Goal: Transaction & Acquisition: Subscribe to service/newsletter

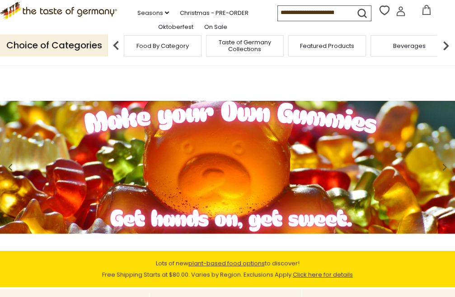
click at [239, 52] on span "Taste of Germany Collections" at bounding box center [245, 46] width 72 height 14
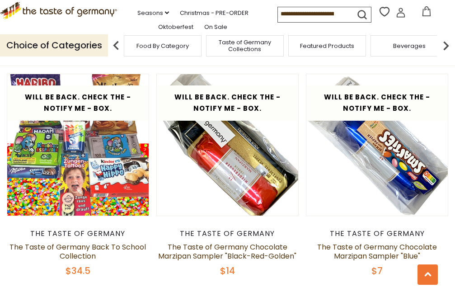
scroll to position [2213, 0]
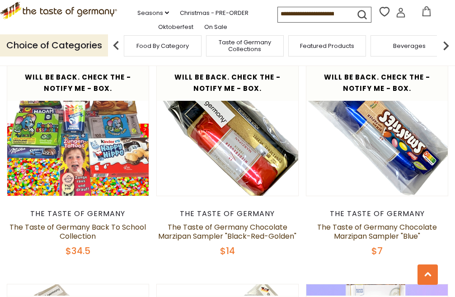
type input "**********"
